Goal: Entertainment & Leisure: Browse casually

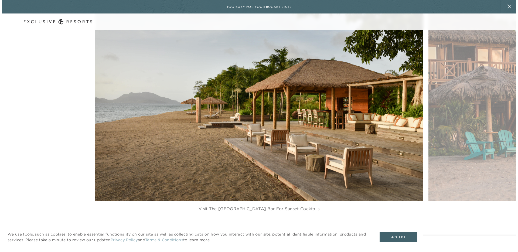
scroll to position [699, 0]
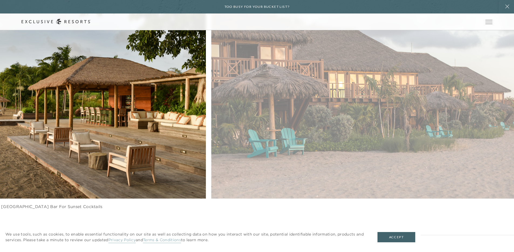
click at [73, 153] on figure "Visit the [GEOGRAPHIC_DATA] Bar for sunset cocktails" at bounding box center [42, 108] width 328 height 223
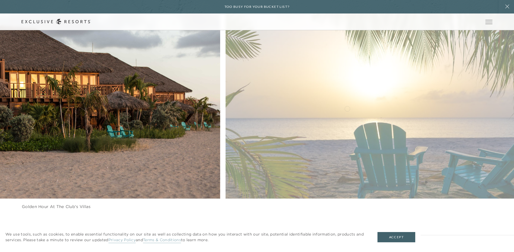
click at [132, 112] on figure "Golden hour at The Club's villas" at bounding box center [56, 108] width 328 height 223
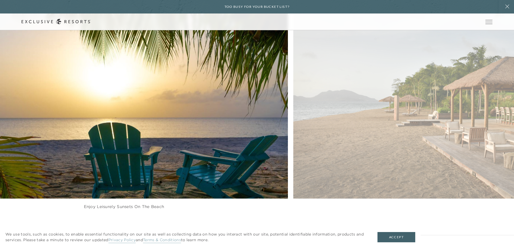
click at [149, 113] on figure "Enjoy leisurely sunsets on the beach" at bounding box center [124, 108] width 328 height 223
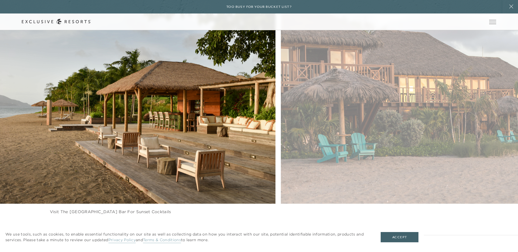
click at [114, 109] on figure "Visit the [GEOGRAPHIC_DATA] Bar for sunset cocktails" at bounding box center [110, 113] width 330 height 225
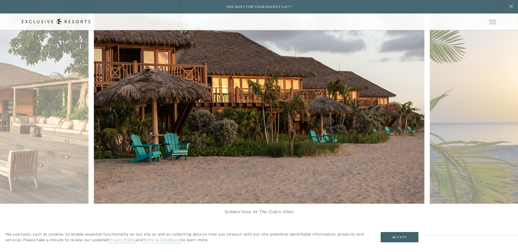
scroll to position [0, 0]
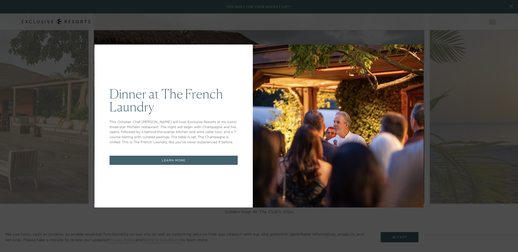
click at [414, 51] on button at bounding box center [414, 53] width 13 height 13
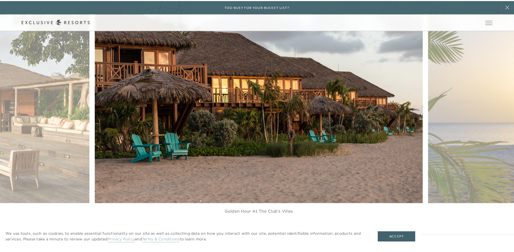
scroll to position [695, 0]
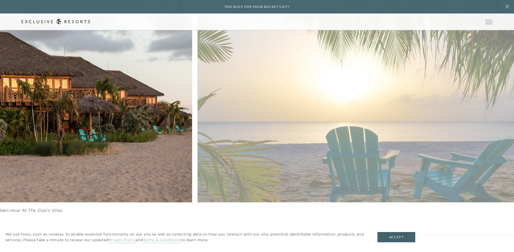
click at [72, 113] on figure "Golden hour at The Club's villas" at bounding box center [28, 112] width 328 height 223
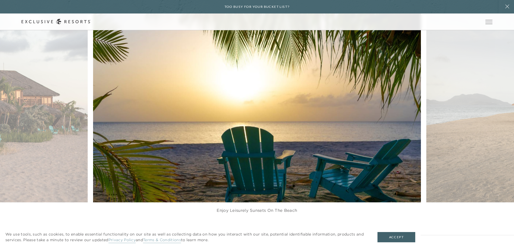
click at [140, 116] on figure "Enjoy leisurely sunsets on the beach" at bounding box center [257, 112] width 328 height 223
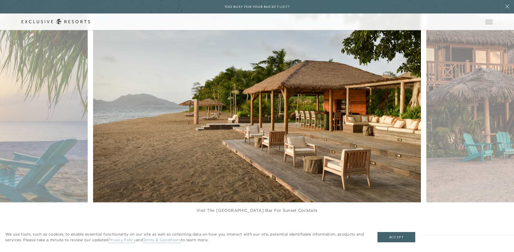
click at [158, 119] on figure "Visit the [GEOGRAPHIC_DATA] Bar for sunset cocktails" at bounding box center [257, 112] width 328 height 223
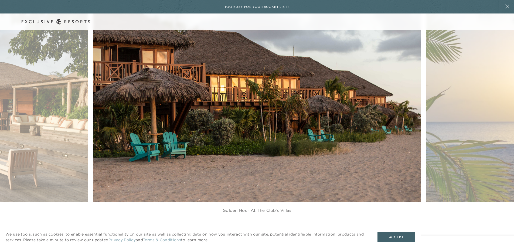
click at [143, 119] on figure "Golden hour at The Club's villas" at bounding box center [257, 112] width 328 height 223
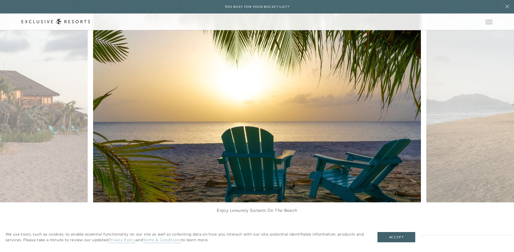
click at [133, 122] on figure "Enjoy leisurely sunsets on the beach" at bounding box center [257, 112] width 328 height 223
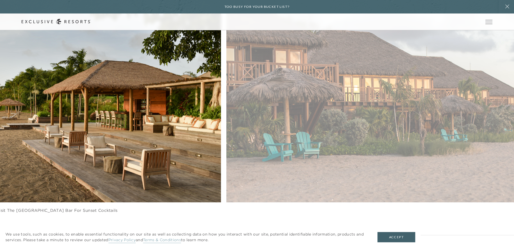
click at [107, 120] on figure "Visit the [GEOGRAPHIC_DATA] Bar for sunset cocktails" at bounding box center [57, 112] width 328 height 223
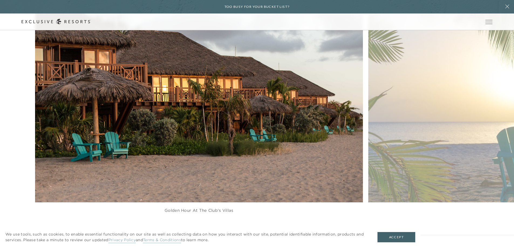
click at [145, 115] on figure "Golden hour at The Club's villas" at bounding box center [199, 112] width 328 height 223
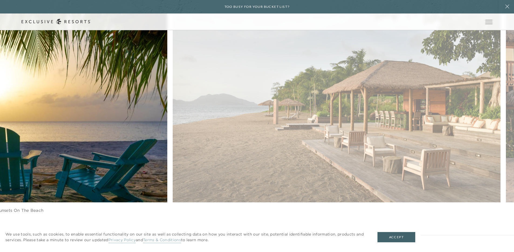
click at [147, 101] on div "Enjoy leisurely sunsets on the beach Visit the [GEOGRAPHIC_DATA] for sunset coc…" at bounding box center [94, 112] width 514 height 223
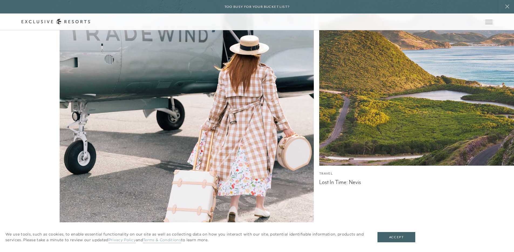
scroll to position [2990, 0]
